Goal: Task Accomplishment & Management: Manage account settings

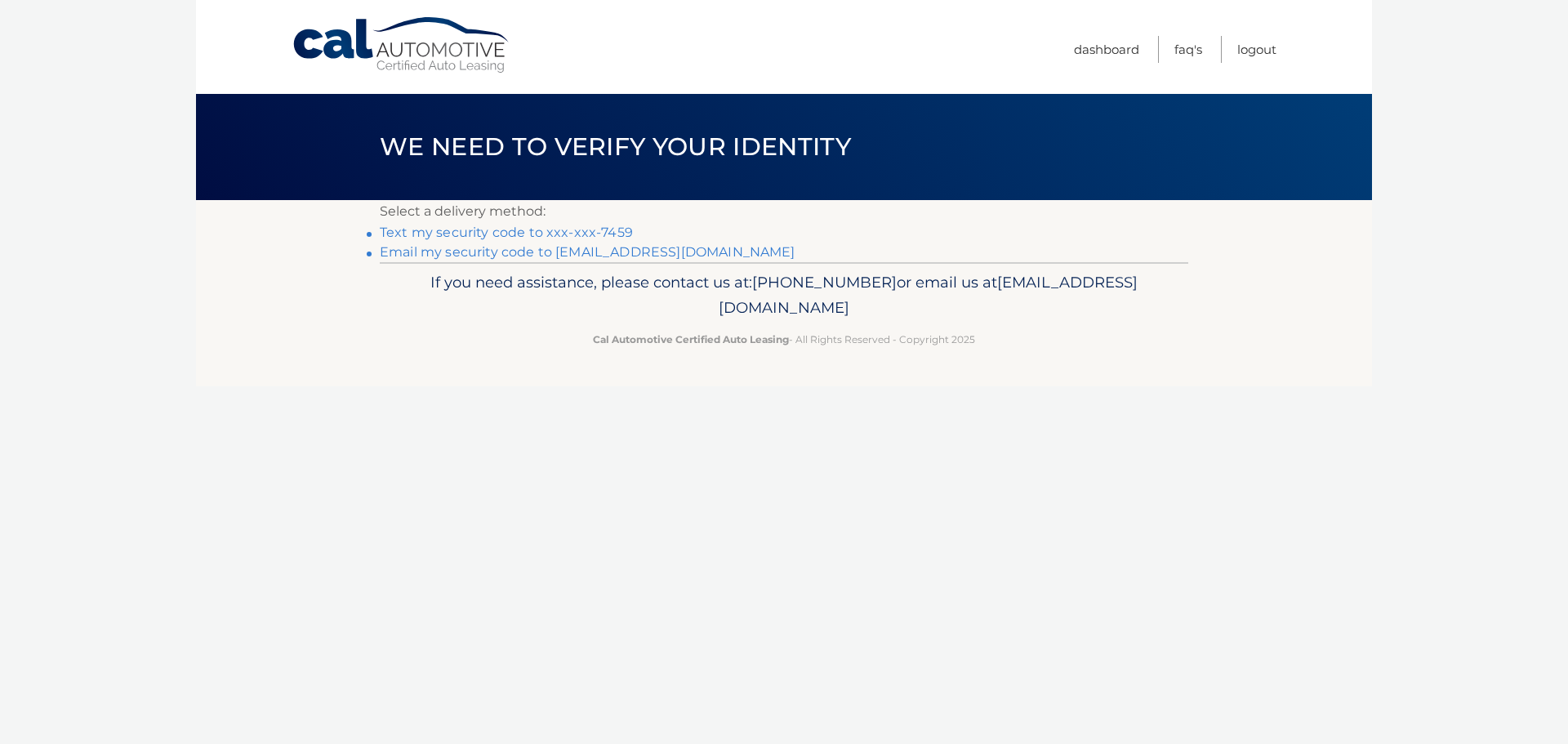
click at [394, 232] on link "Text my security code to xxx-xxx-7459" at bounding box center [506, 232] width 254 height 15
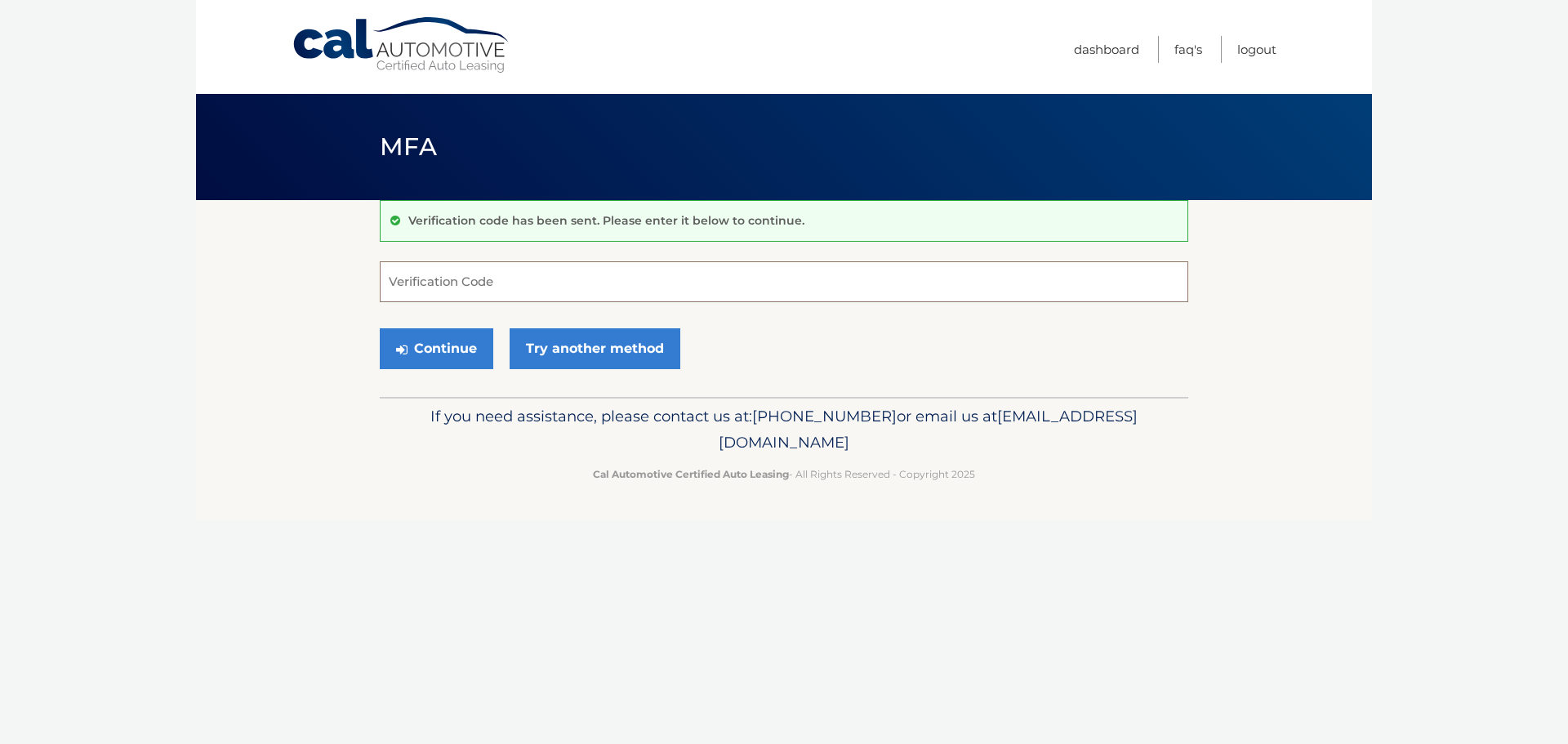
click at [407, 286] on input "Verification Code" at bounding box center [784, 282] width 809 height 41
type input "110885"
click at [456, 356] on button "Continue" at bounding box center [436, 349] width 113 height 41
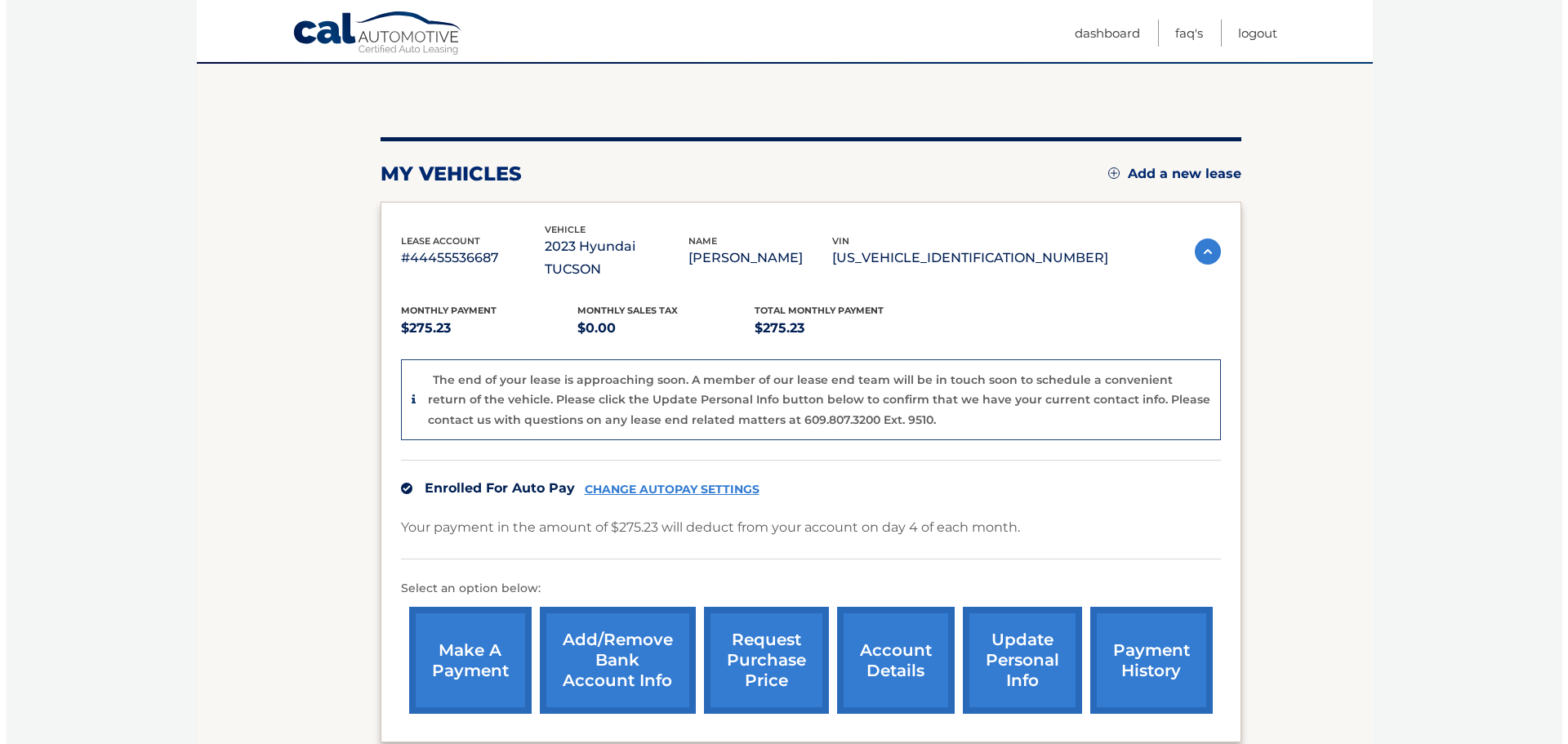
scroll to position [285, 0]
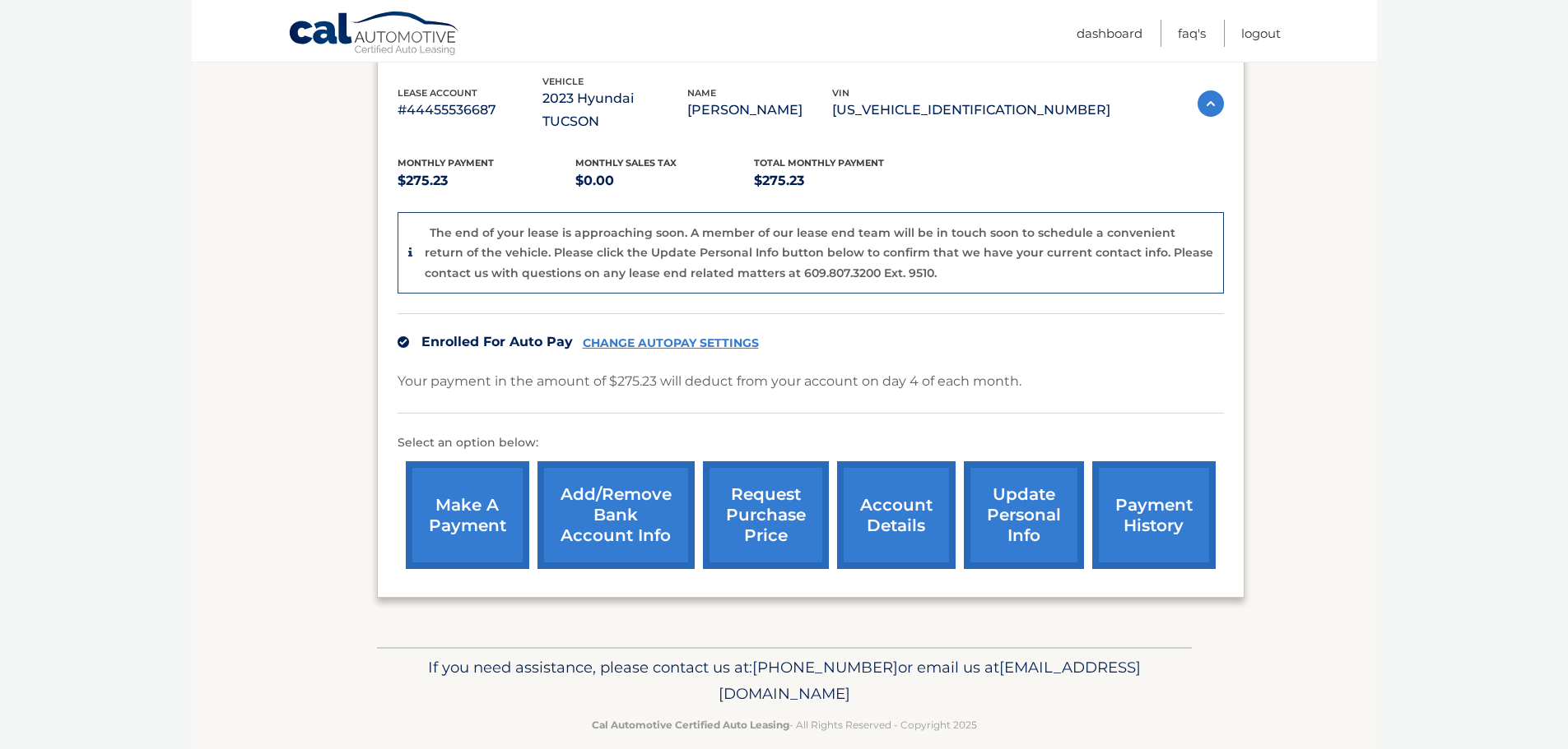
click at [770, 504] on link "request purchase price" at bounding box center [766, 515] width 126 height 108
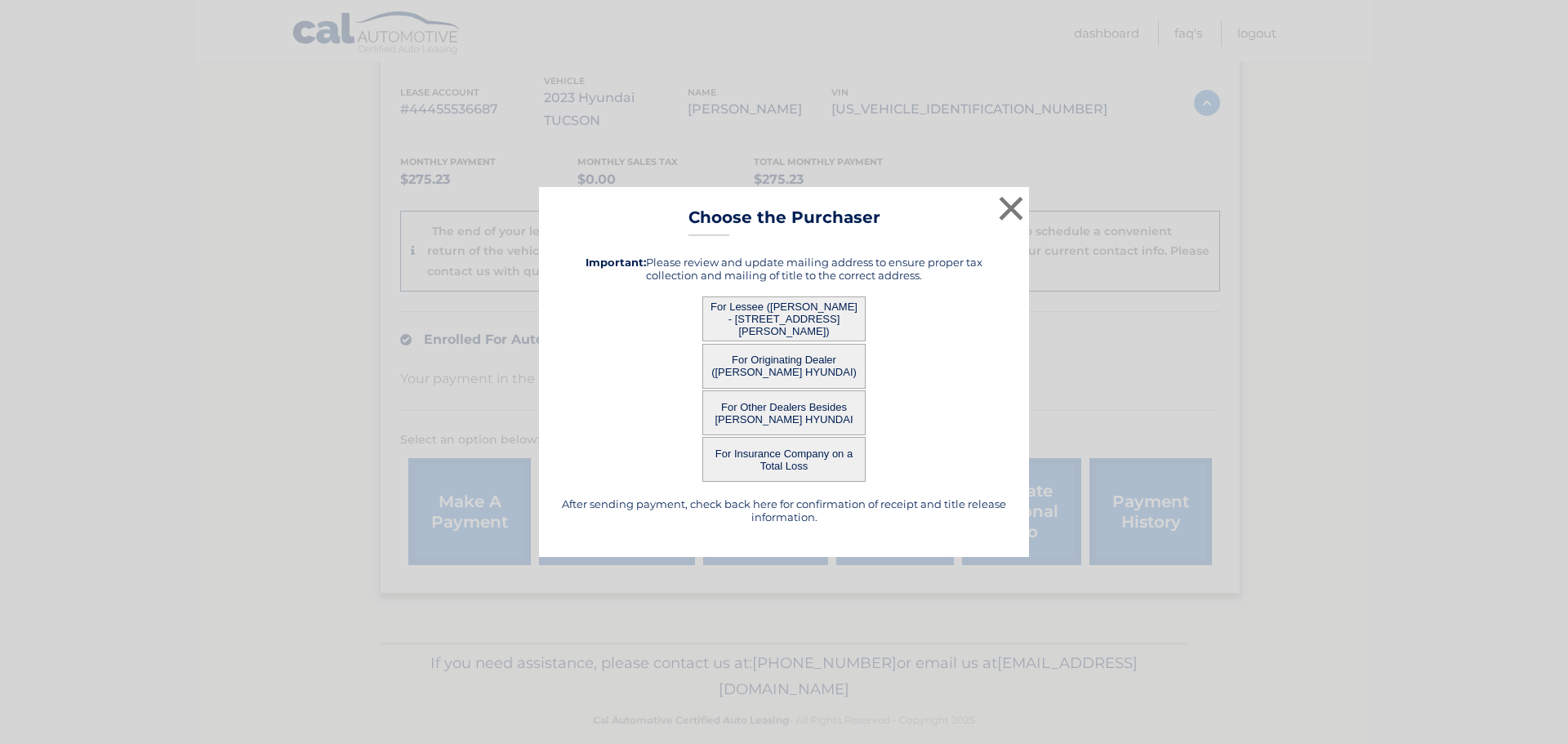
click at [782, 318] on button "For Lessee ([PERSON_NAME] - [STREET_ADDRESS][PERSON_NAME])" at bounding box center [784, 319] width 163 height 45
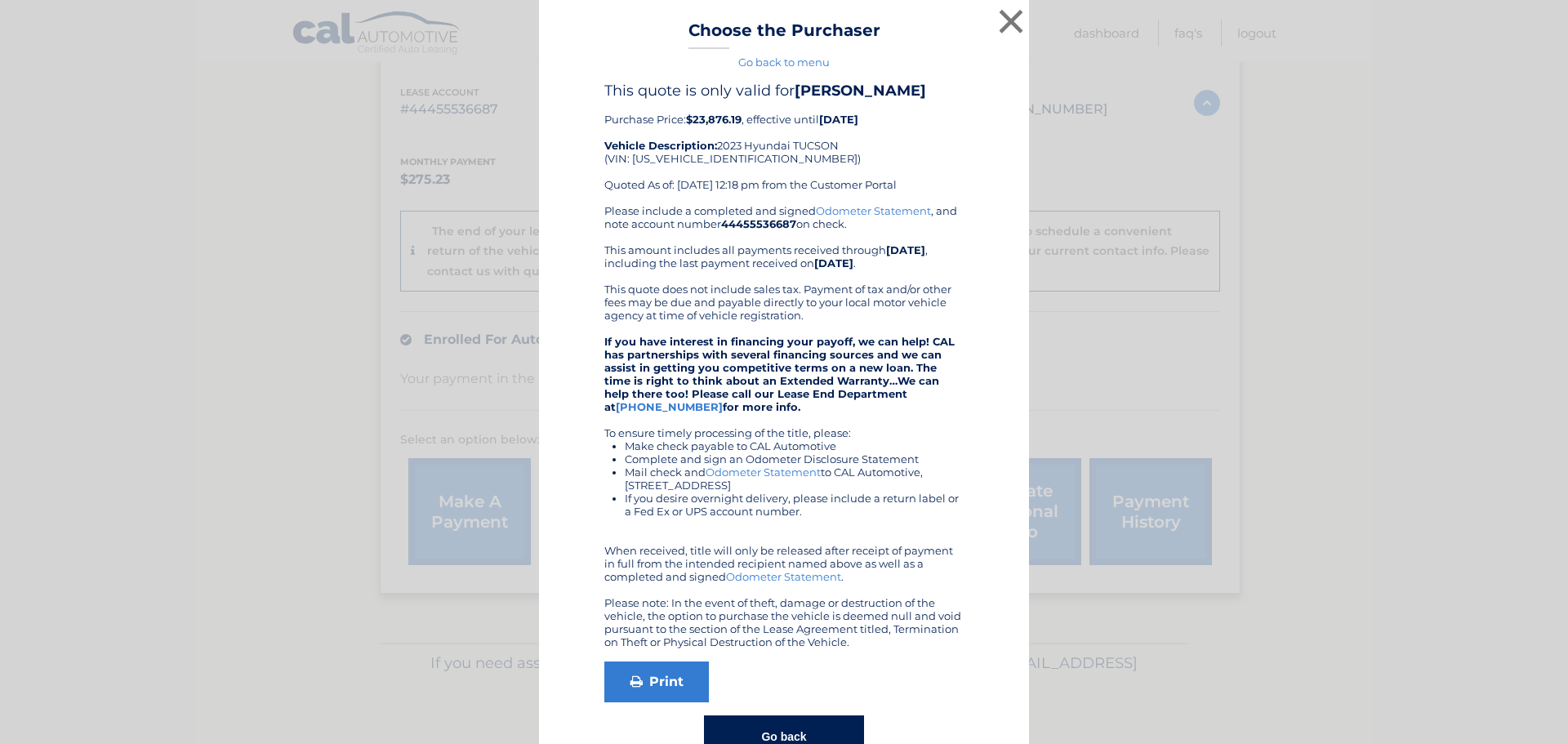
click at [813, 62] on link "Go back to menu" at bounding box center [784, 62] width 91 height 13
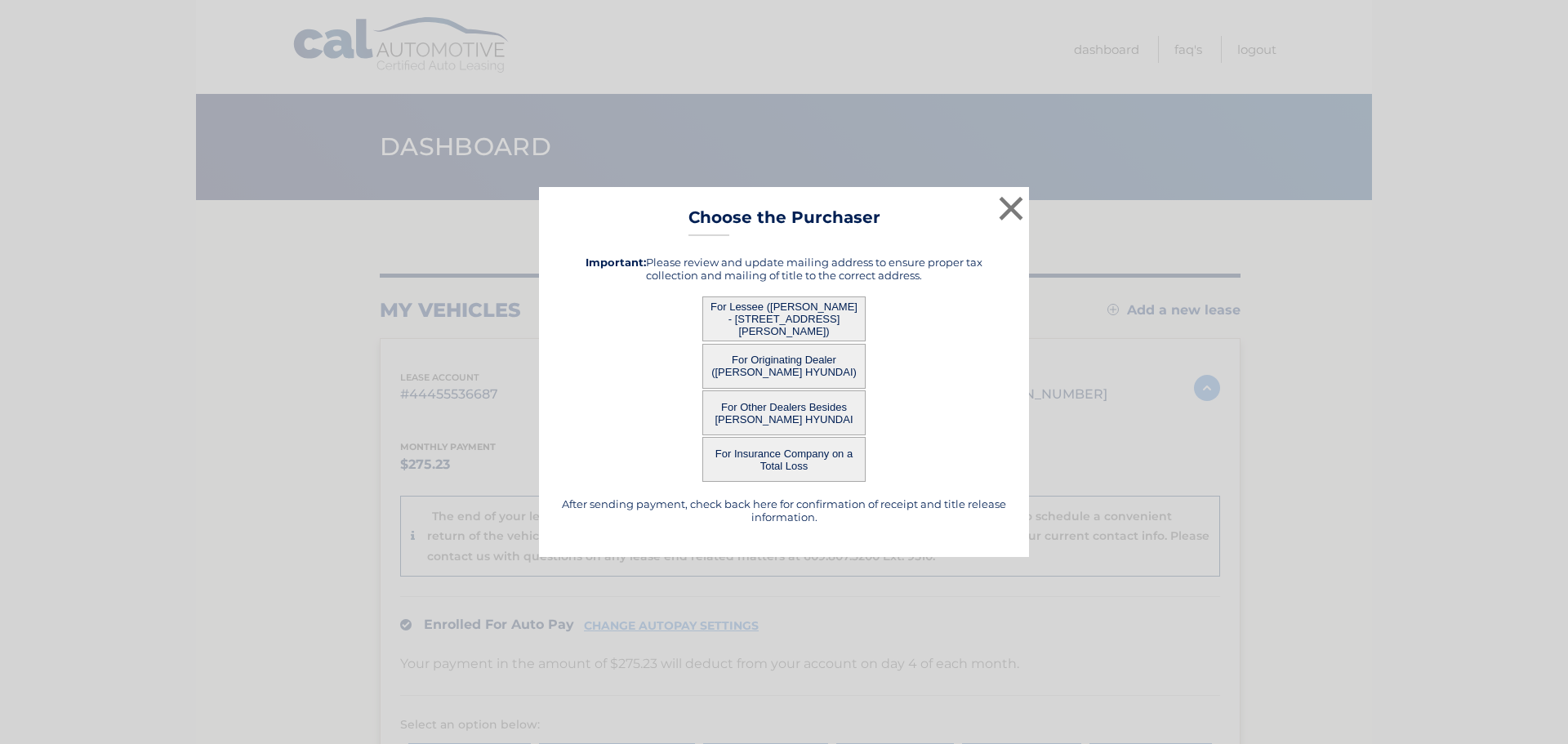
click at [754, 358] on button "For Originating Dealer (FRED BEANS HYUNDAI)" at bounding box center [784, 366] width 163 height 45
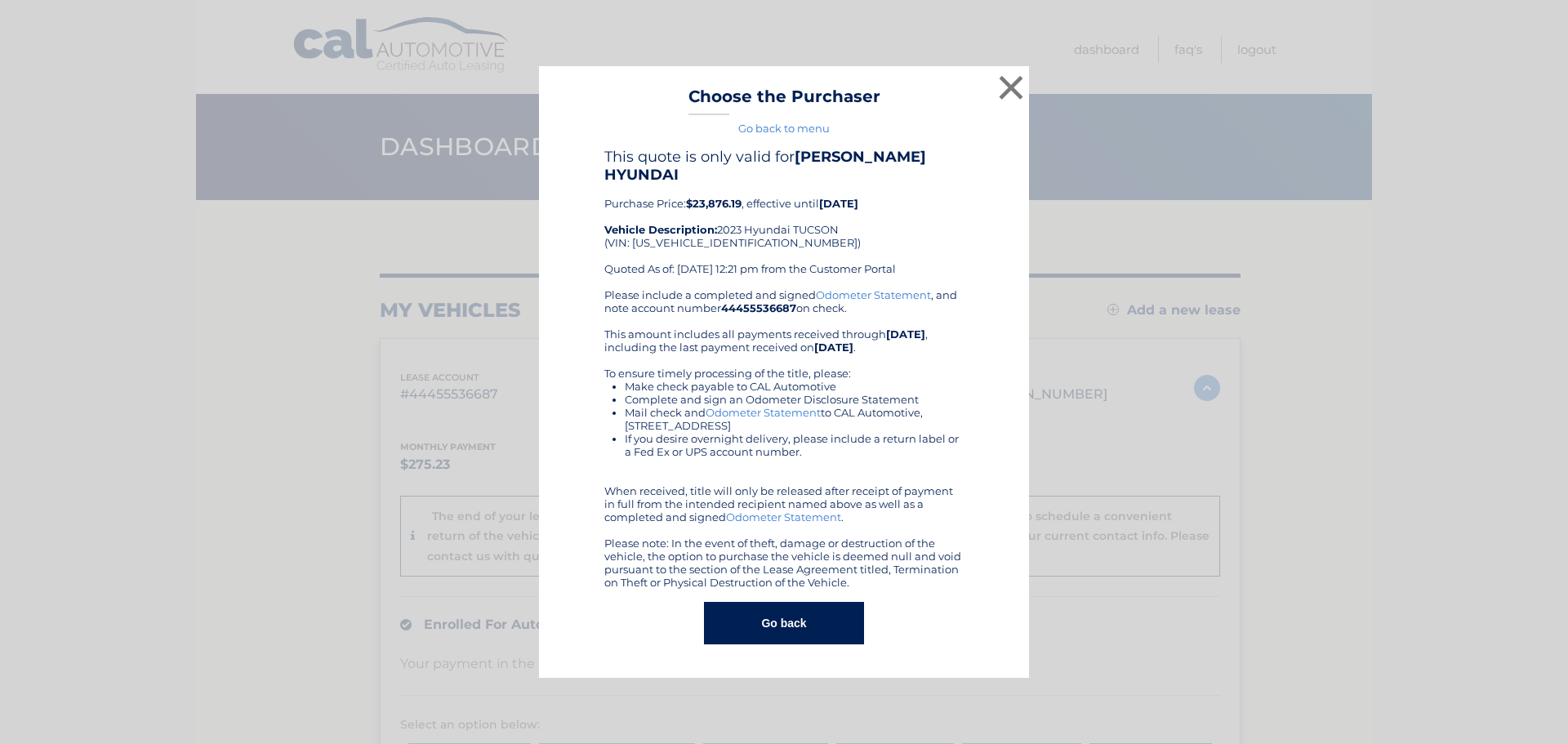
click at [806, 608] on button "Go back" at bounding box center [784, 623] width 159 height 43
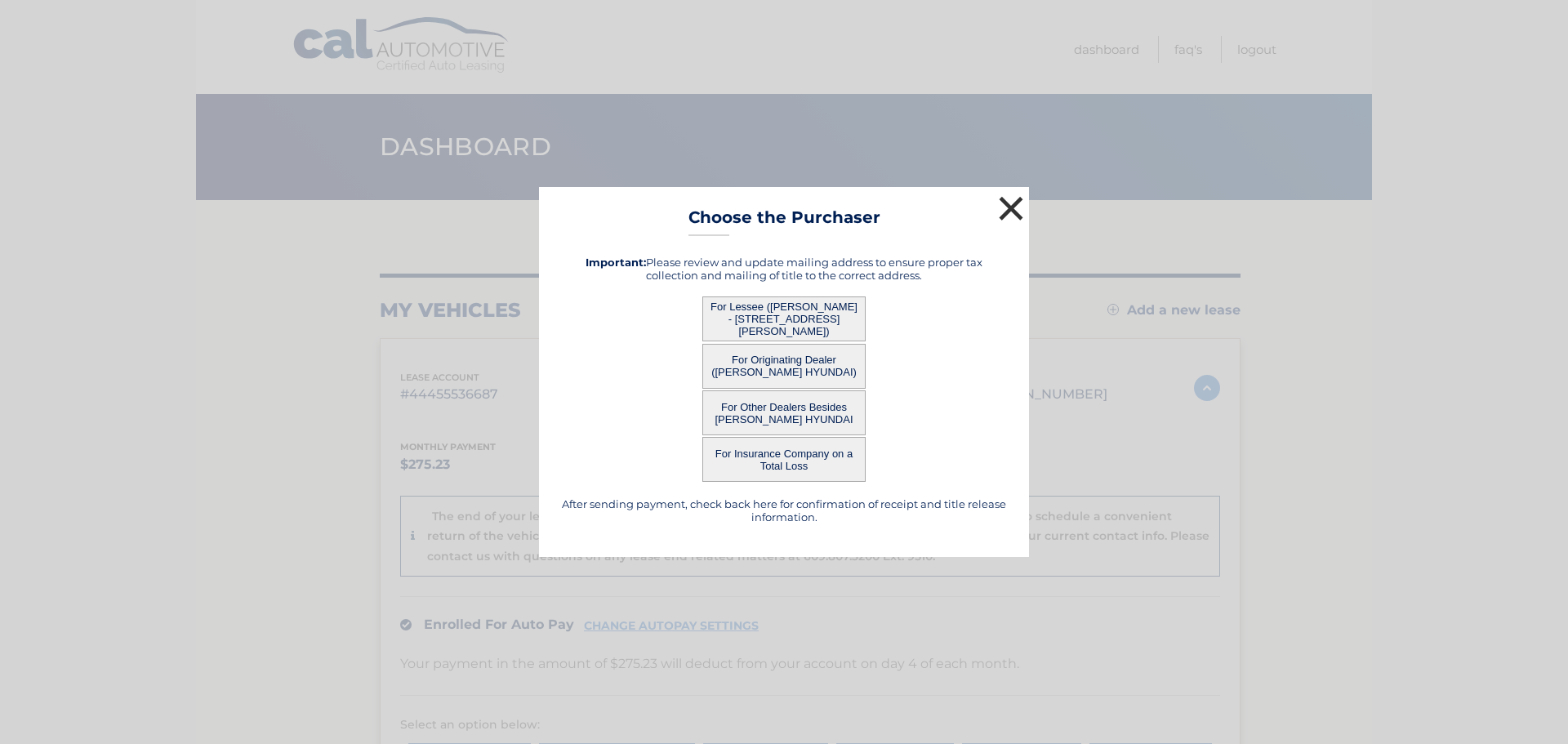
click at [1011, 204] on button "×" at bounding box center [1011, 208] width 33 height 33
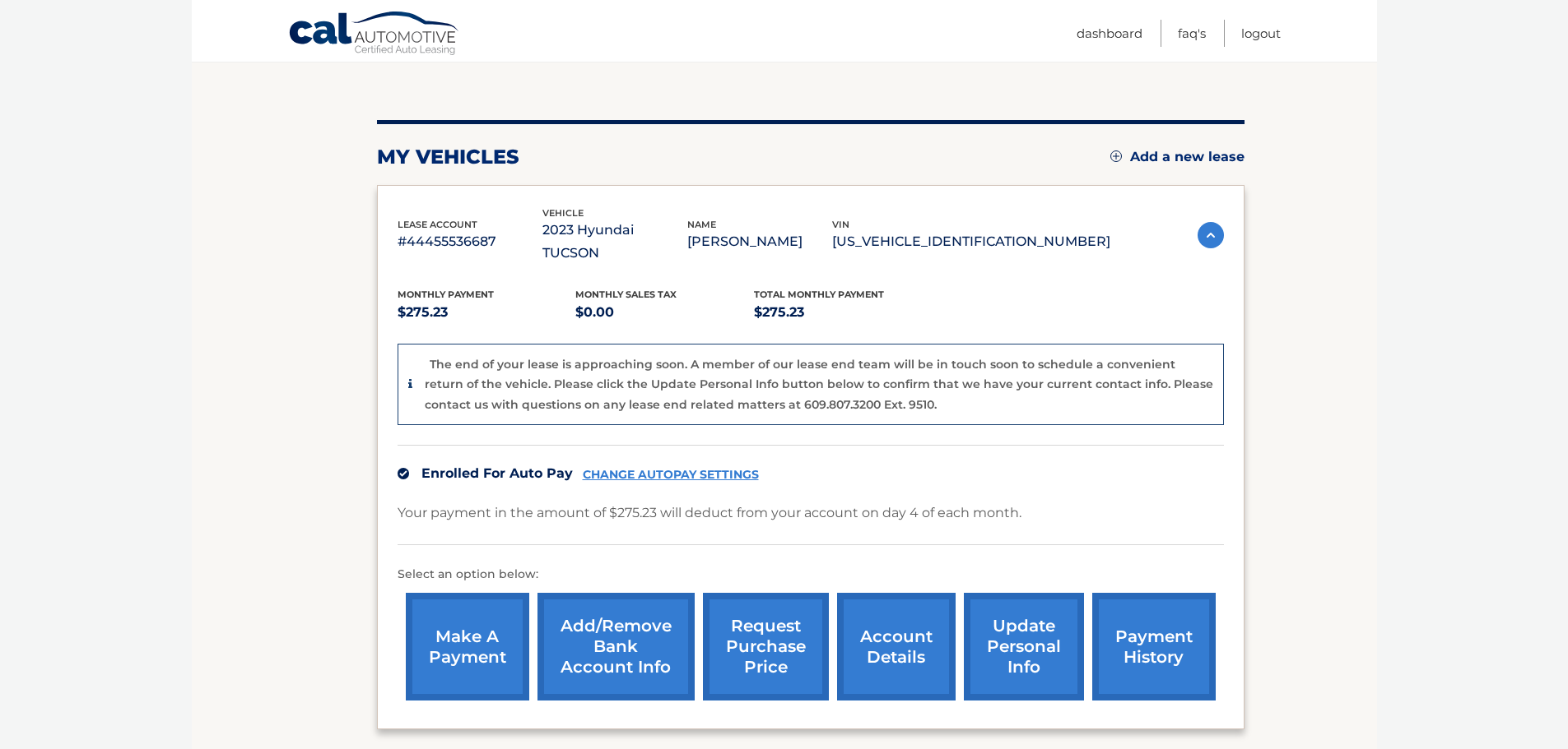
scroll to position [221, 0]
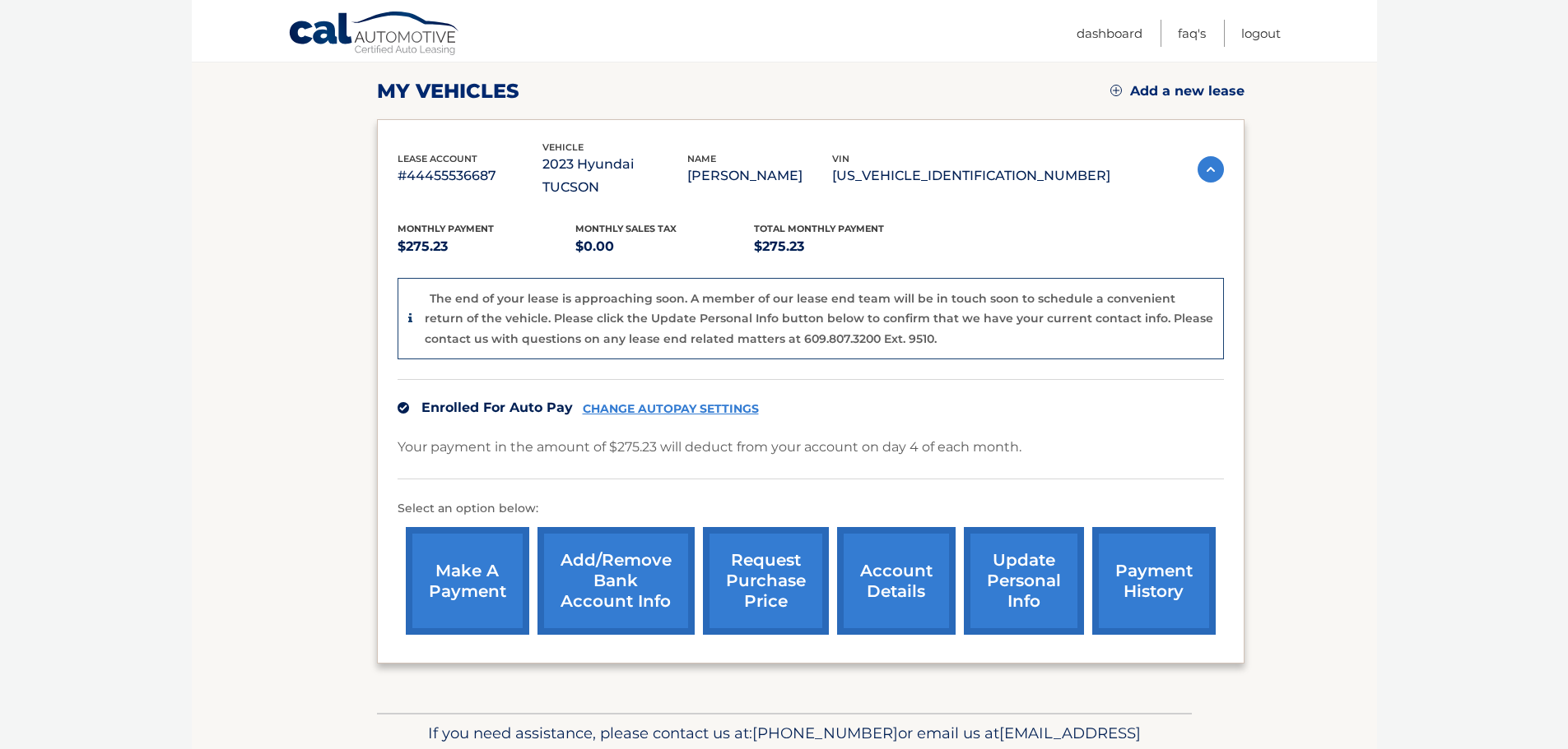
click at [998, 546] on link "update personal info" at bounding box center [1024, 581] width 121 height 108
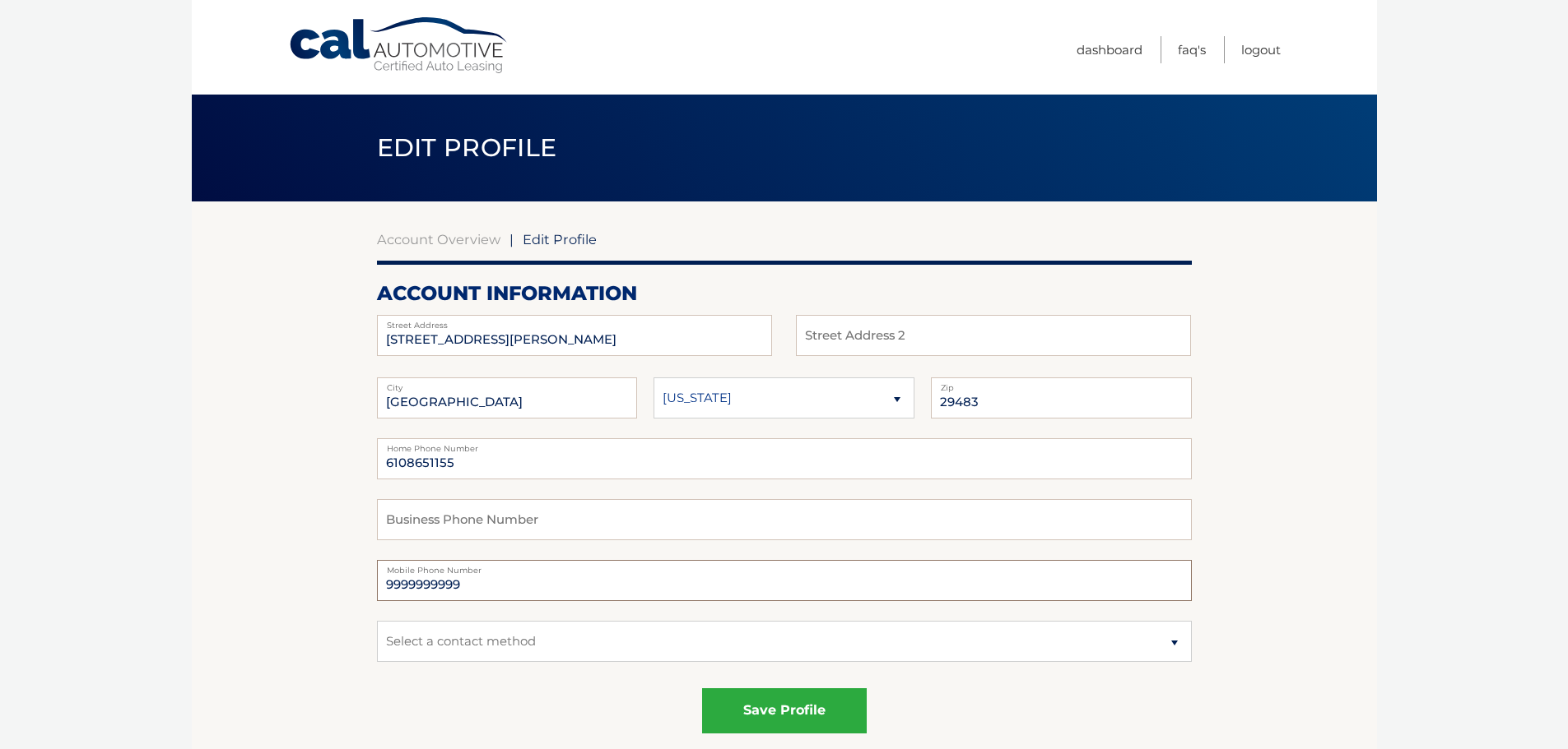
click at [758, 575] on input "9999999999" at bounding box center [784, 581] width 815 height 41
type input "9"
type input "6105737459"
click at [624, 642] on select "Select a contact method Mobile Home" at bounding box center [784, 642] width 815 height 41
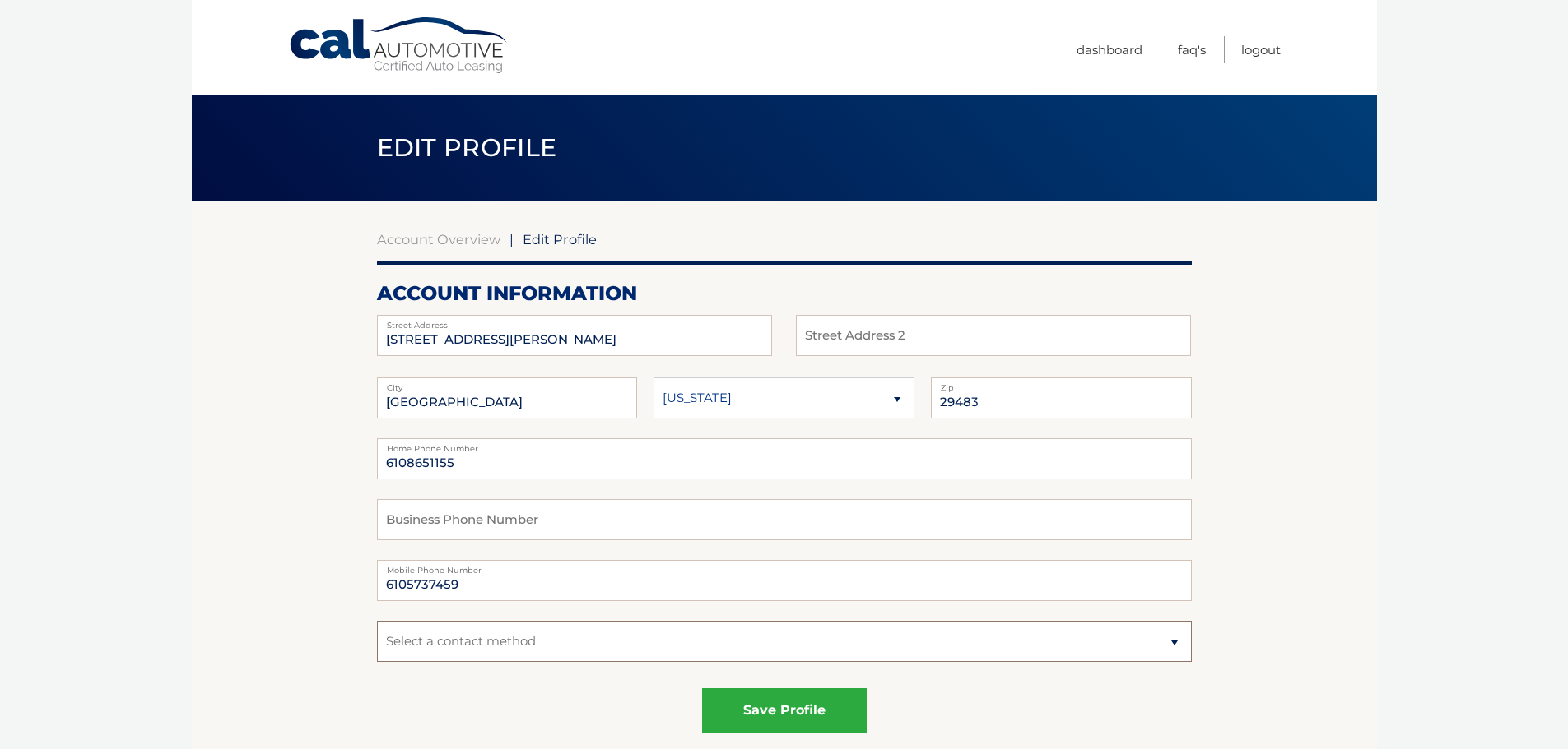
select select "1"
click at [377, 621] on select "Select a contact method Mobile Home" at bounding box center [784, 642] width 815 height 41
click at [633, 699] on div "save profile" at bounding box center [784, 711] width 815 height 45
click at [782, 723] on button "save profile" at bounding box center [784, 711] width 165 height 45
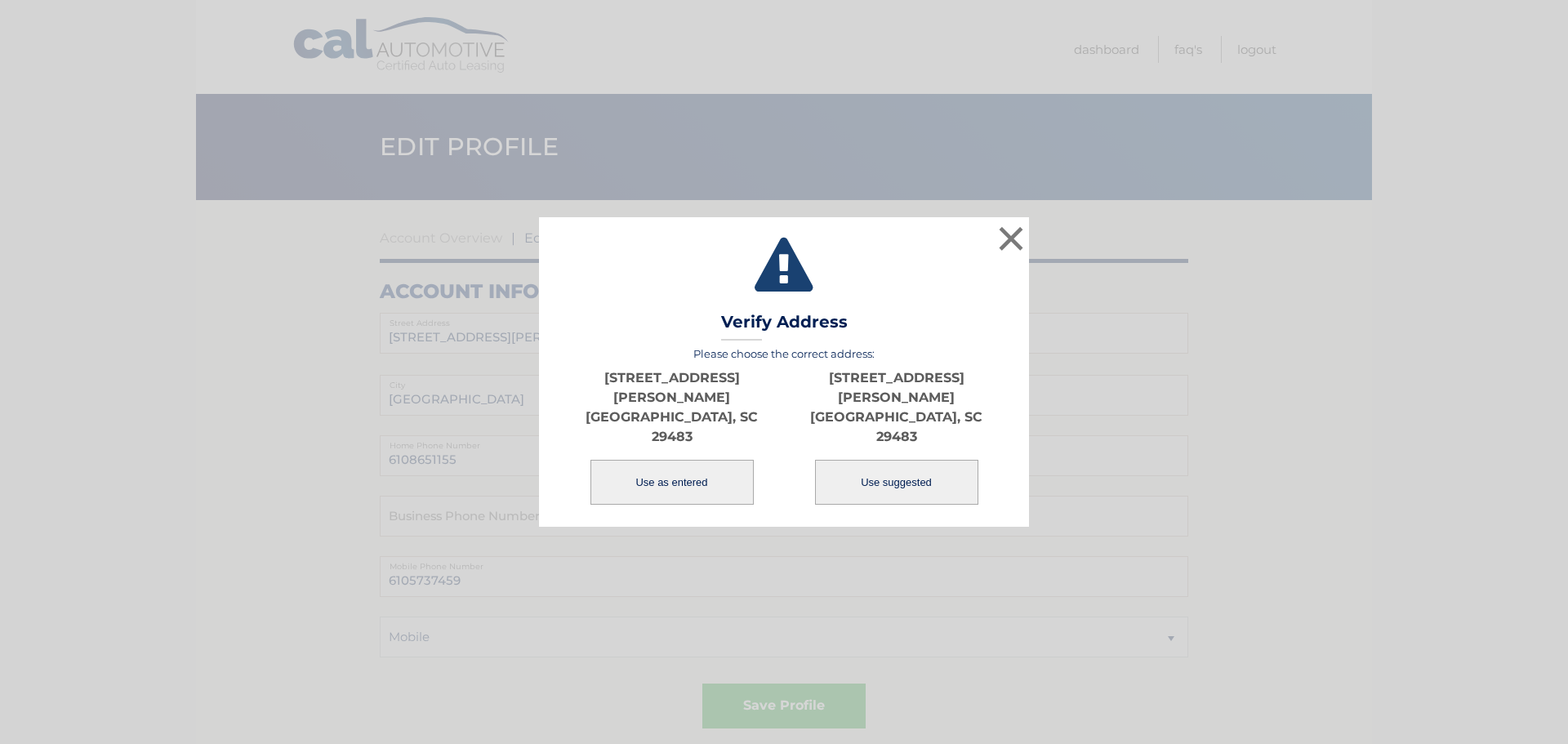
click at [872, 460] on button "Use suggested" at bounding box center [897, 482] width 163 height 45
type input "107 O LEARY CIR"
type input "SUMMERVILLE"
click at [919, 473] on button "Use suggested" at bounding box center [897, 482] width 163 height 45
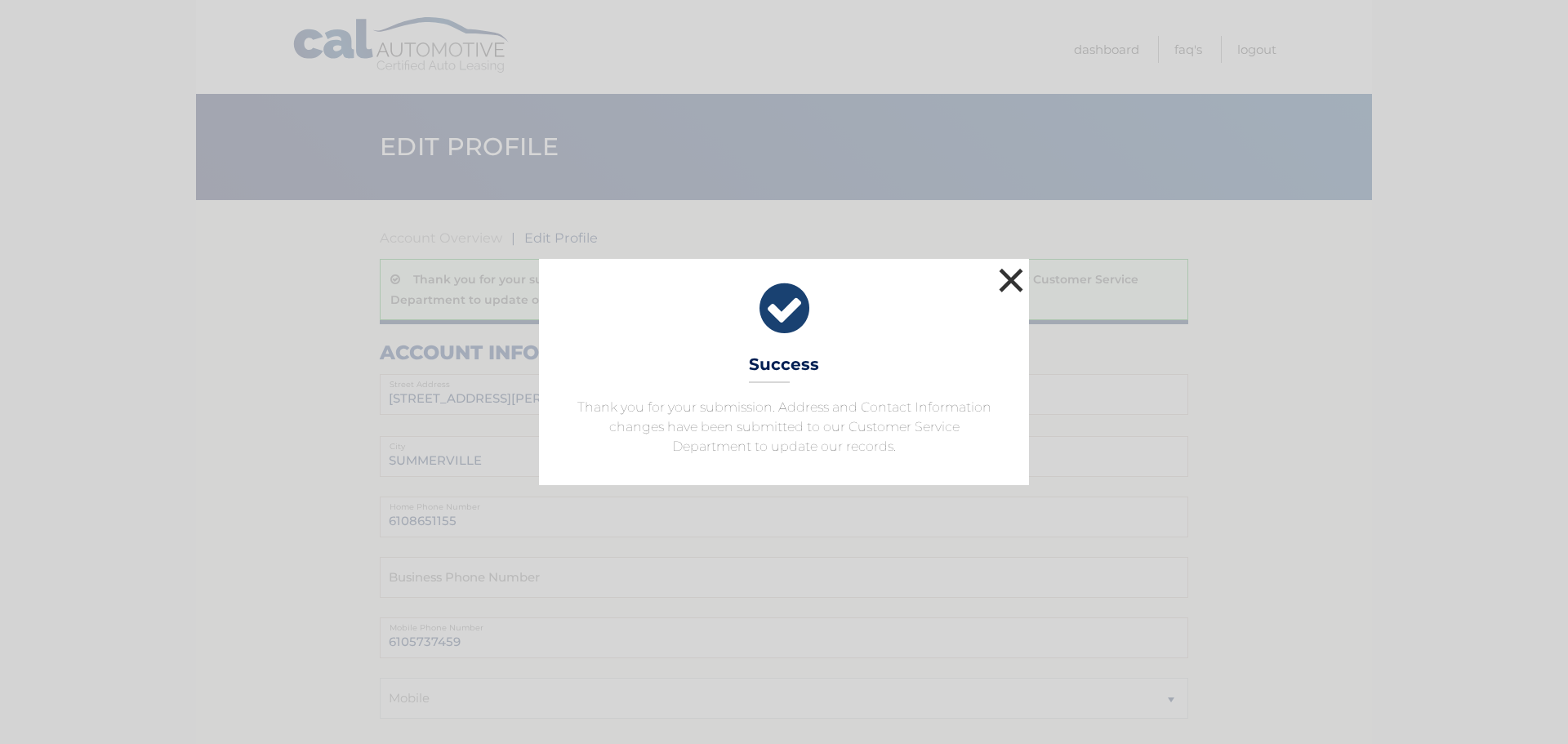
click at [1013, 280] on button "×" at bounding box center [1011, 280] width 33 height 33
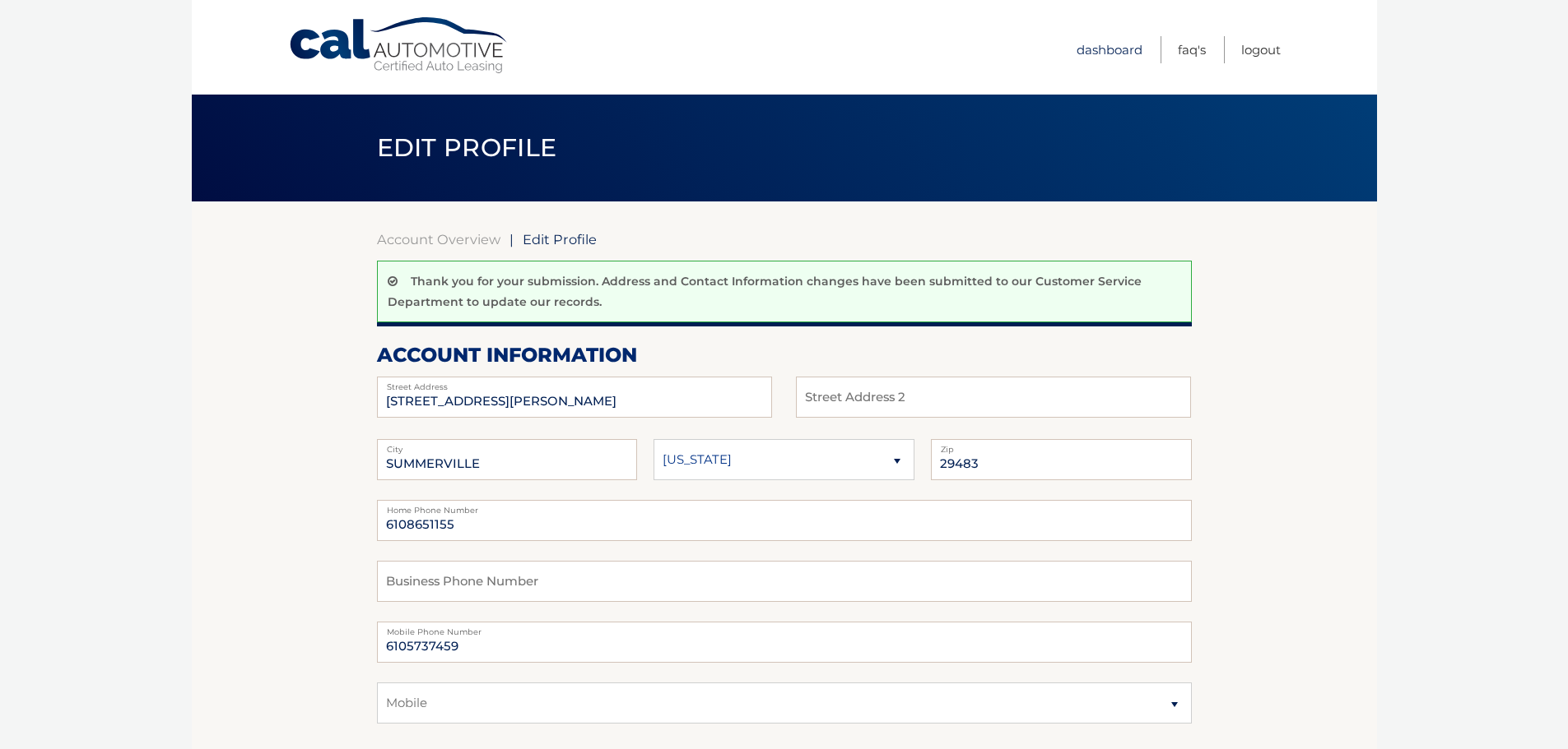
click at [1089, 46] on link "Dashboard" at bounding box center [1109, 49] width 66 height 27
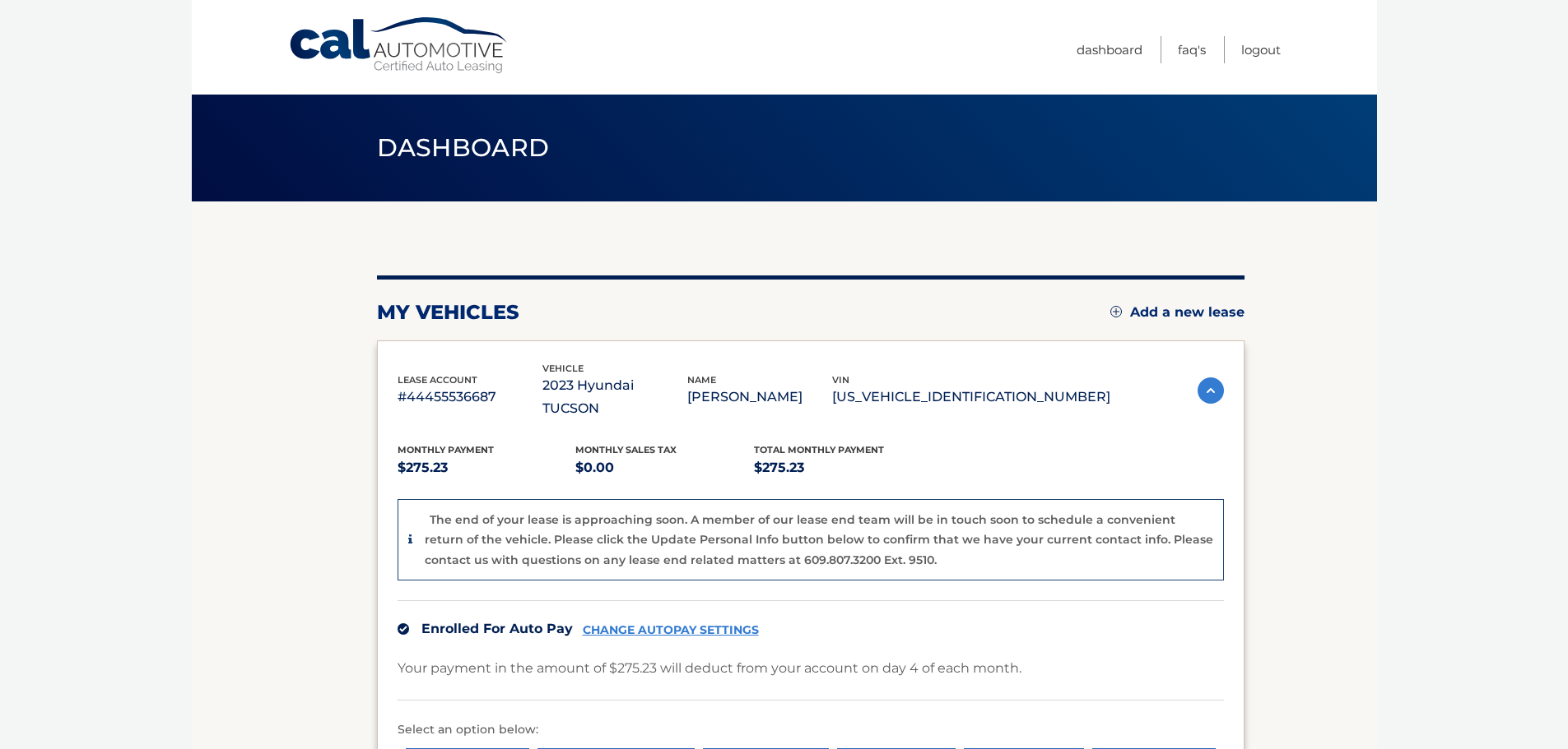
click at [409, 534] on icon at bounding box center [410, 539] width 4 height 12
click at [1204, 379] on img at bounding box center [1210, 390] width 26 height 26
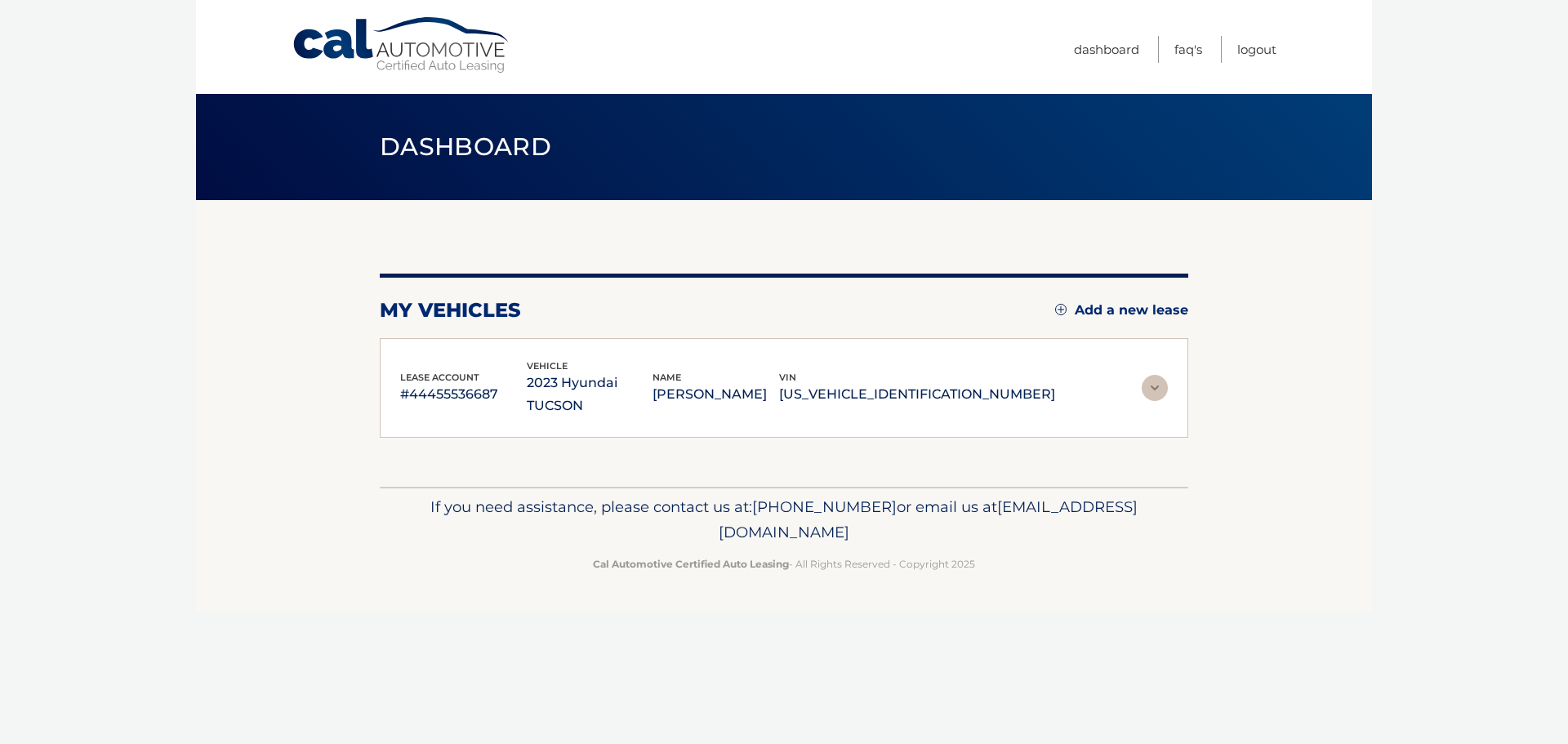
click at [1195, 376] on section "my vehicles Add a new lease lease account #44455536687 vehicle 2023 Hyundai TUC…" at bounding box center [784, 343] width 1176 height 287
click at [1146, 375] on img at bounding box center [1155, 388] width 26 height 26
